Goal: Transaction & Acquisition: Obtain resource

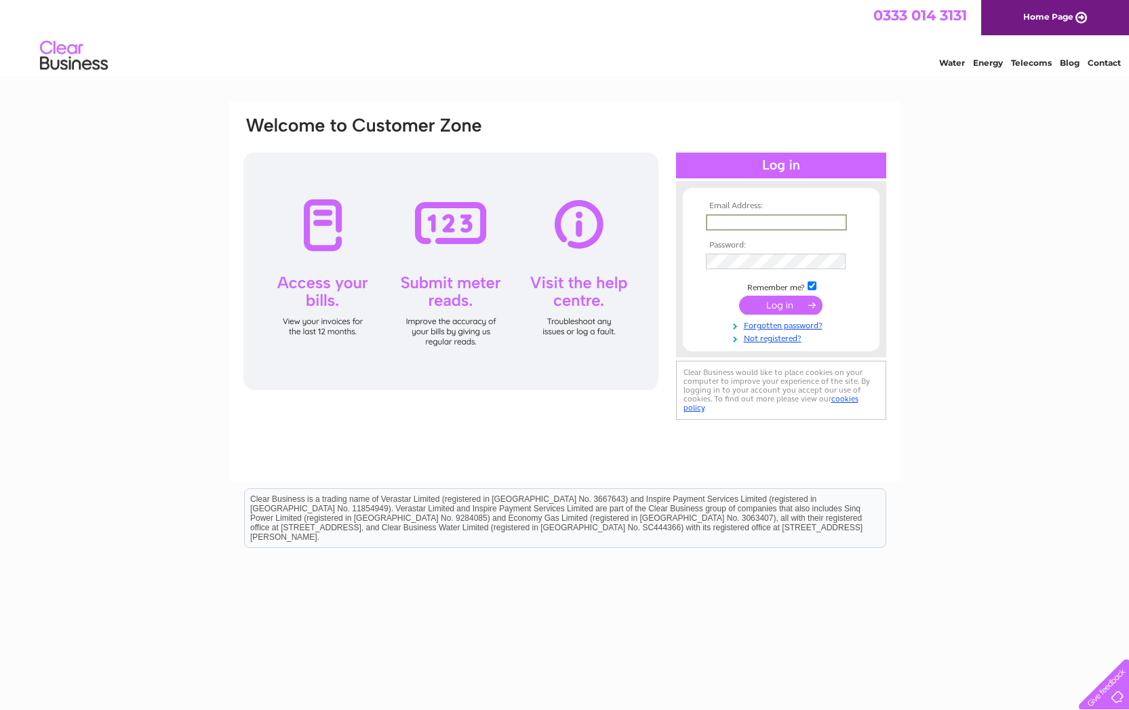
type input "[EMAIL_ADDRESS][DOMAIN_NAME]"
click at [780, 304] on input "submit" at bounding box center [780, 305] width 83 height 19
click at [753, 299] on input "submit" at bounding box center [780, 305] width 83 height 19
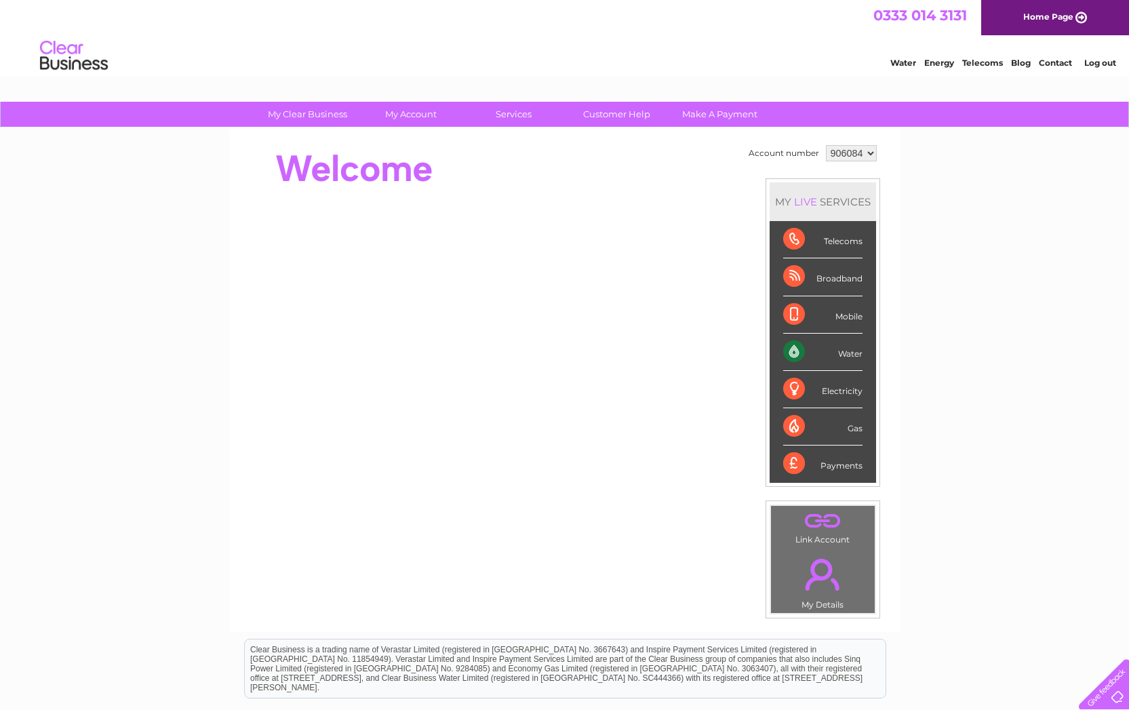
click at [863, 362] on div "Water" at bounding box center [822, 352] width 79 height 37
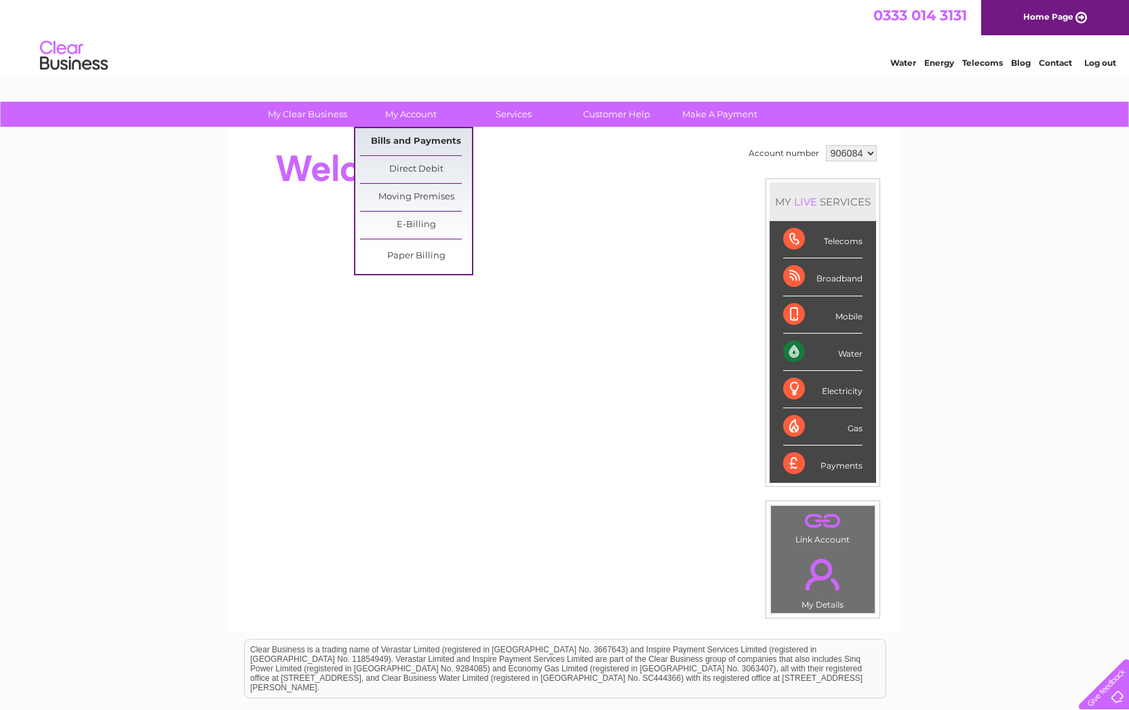
click at [405, 135] on link "Bills and Payments" at bounding box center [416, 141] width 112 height 27
click at [435, 143] on link "Bills and Payments" at bounding box center [416, 141] width 112 height 27
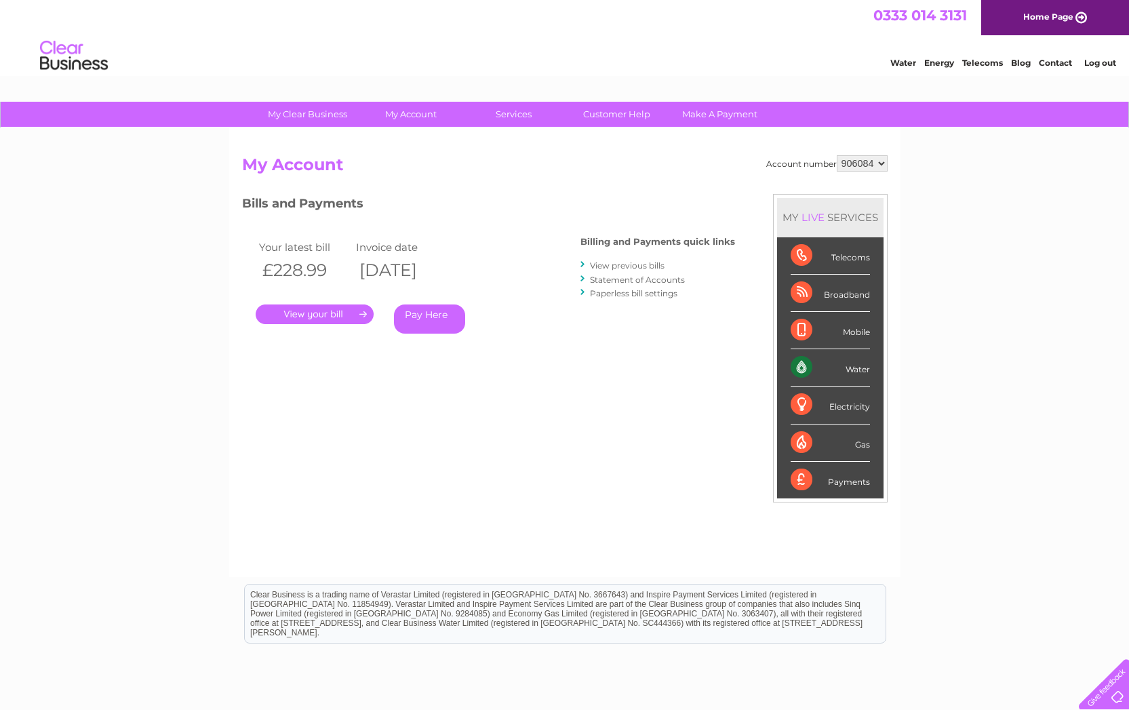
click at [313, 316] on link "." at bounding box center [315, 314] width 118 height 20
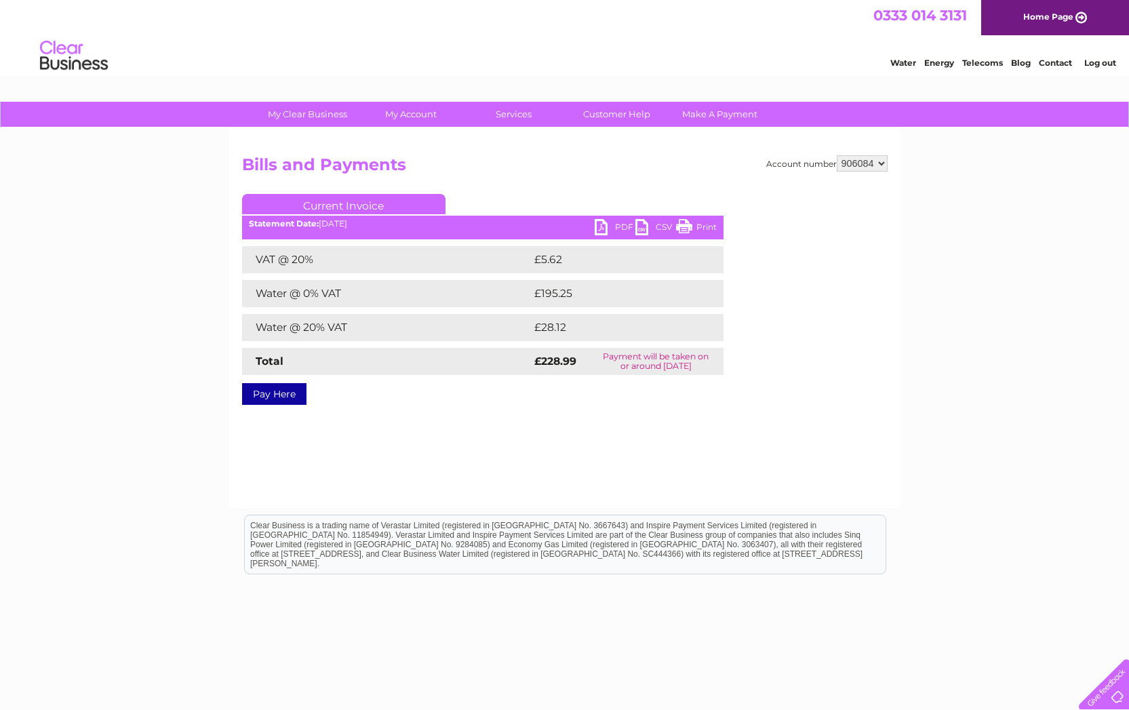
click at [604, 233] on link "PDF" at bounding box center [615, 229] width 41 height 20
click at [616, 231] on link "PDF" at bounding box center [615, 229] width 41 height 20
